Goal: Navigation & Orientation: Find specific page/section

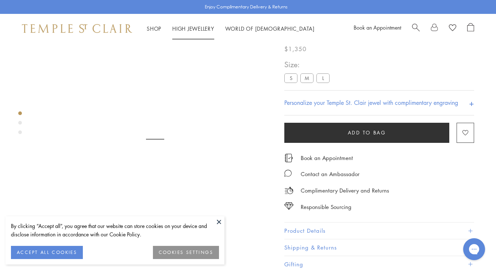
scroll to position [43, 0]
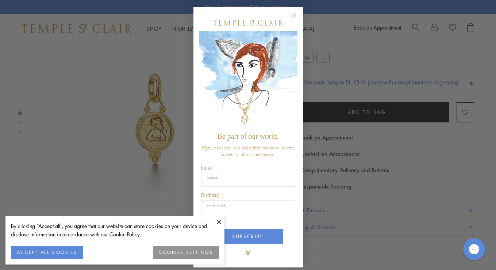
click at [294, 18] on circle "Close dialog" at bounding box center [294, 15] width 9 height 9
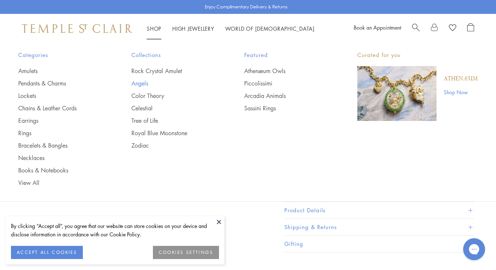
click at [142, 85] on link "Angels" at bounding box center [173, 83] width 84 height 8
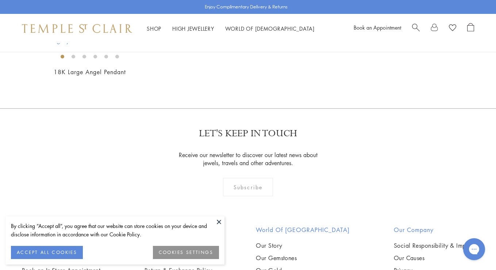
scroll to position [445, 0]
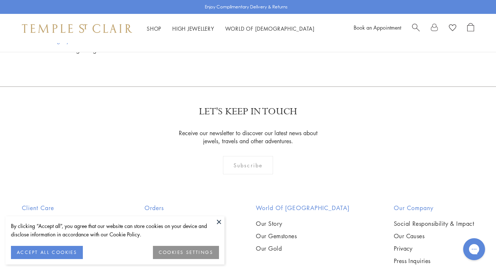
click at [219, 222] on button at bounding box center [219, 221] width 11 height 11
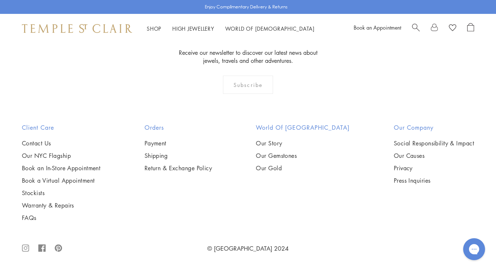
scroll to position [975, 0]
